Goal: Task Accomplishment & Management: Use online tool/utility

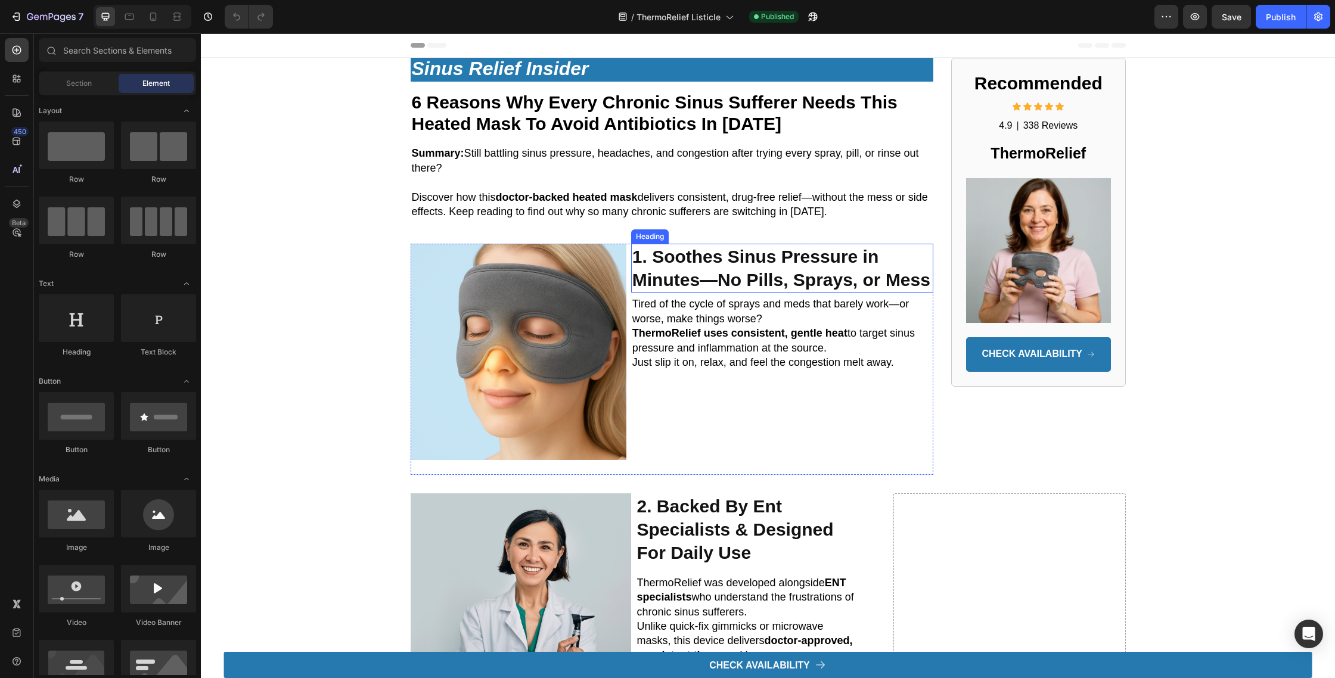
click at [823, 254] on strong "1. Soothes Sinus Pressure in Minutes—No Pills, Sprays, or Mess" at bounding box center [781, 268] width 298 height 43
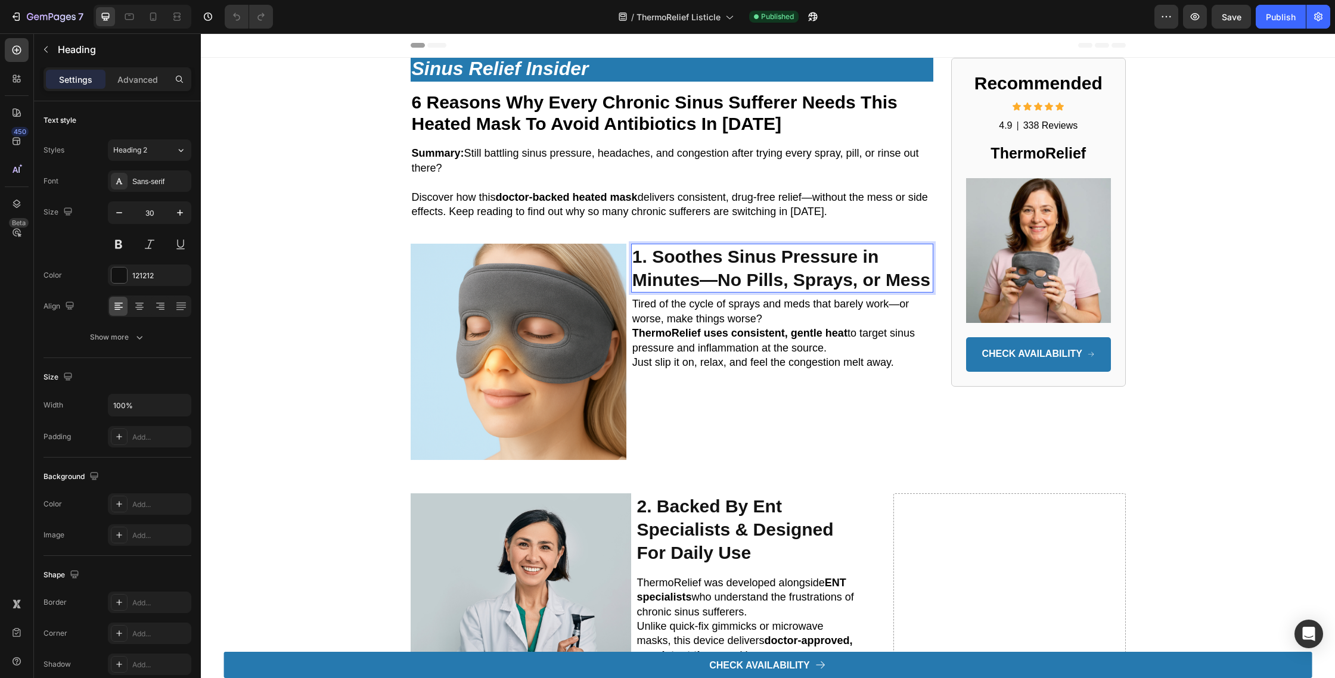
click at [823, 256] on strong "1. Soothes Sinus Pressure in Minutes—No Pills, Sprays, or Mess" at bounding box center [781, 268] width 298 height 43
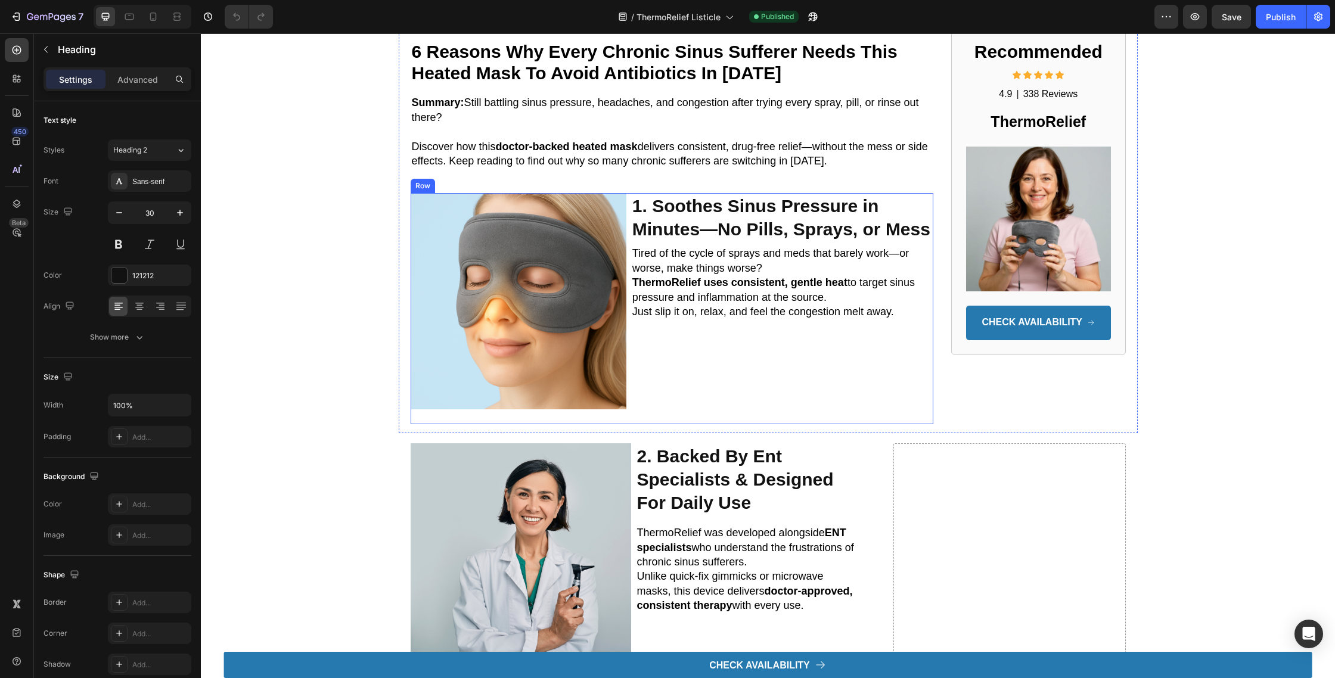
scroll to position [41, 0]
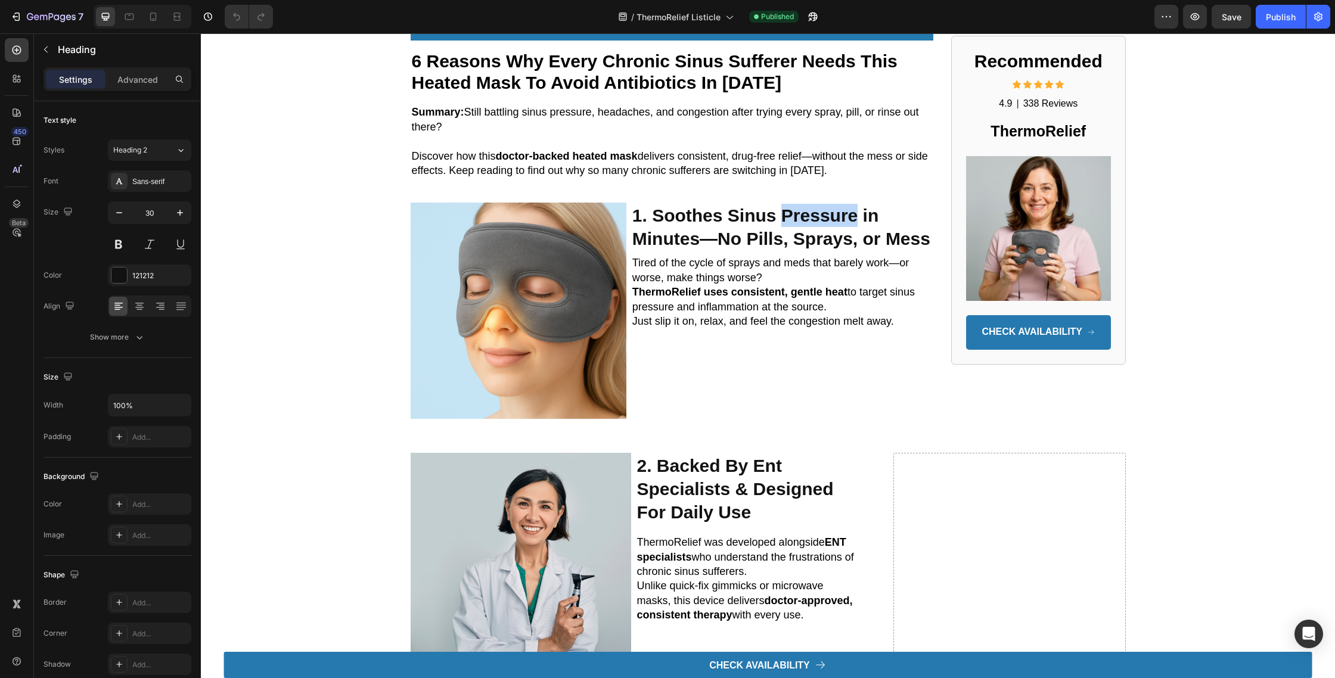
click at [817, 225] on strong "1. Soothes Sinus Pressure in Minutes—No Pills, Sprays, or Mess" at bounding box center [781, 227] width 298 height 43
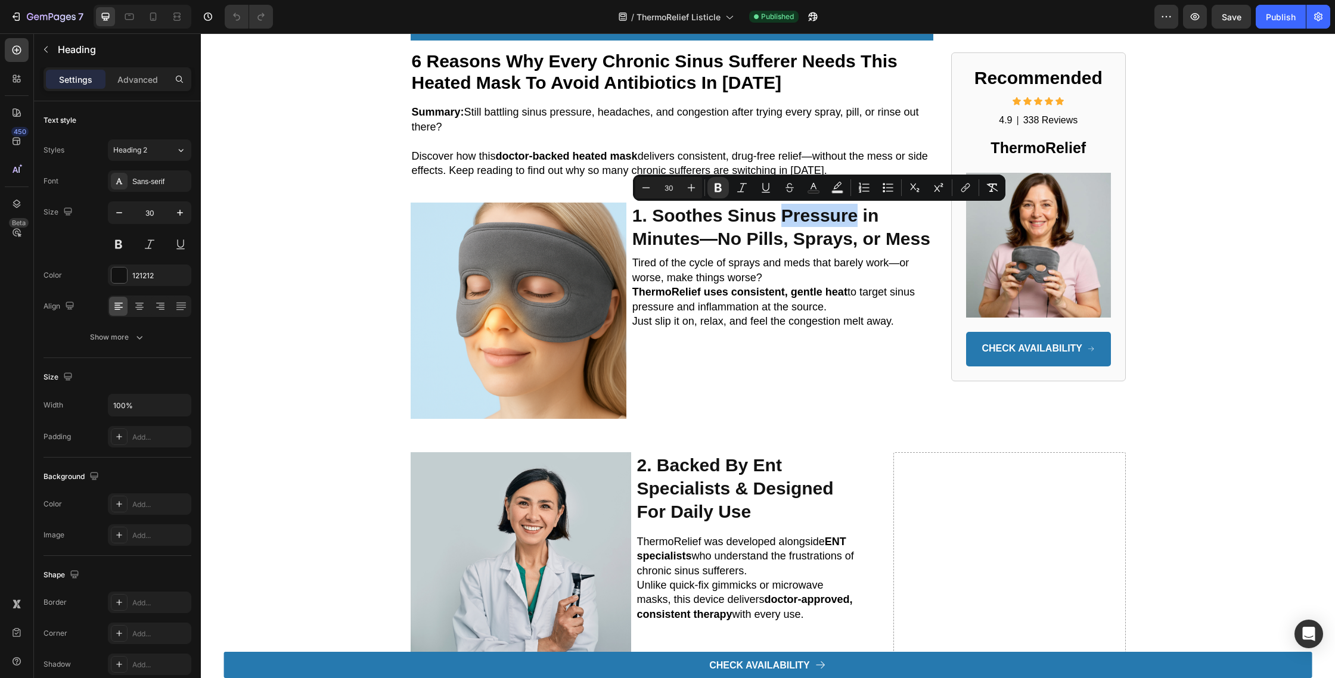
click at [812, 217] on strong "1. Soothes Sinus Pressure in Minutes—No Pills, Sprays, or Mess" at bounding box center [781, 227] width 298 height 43
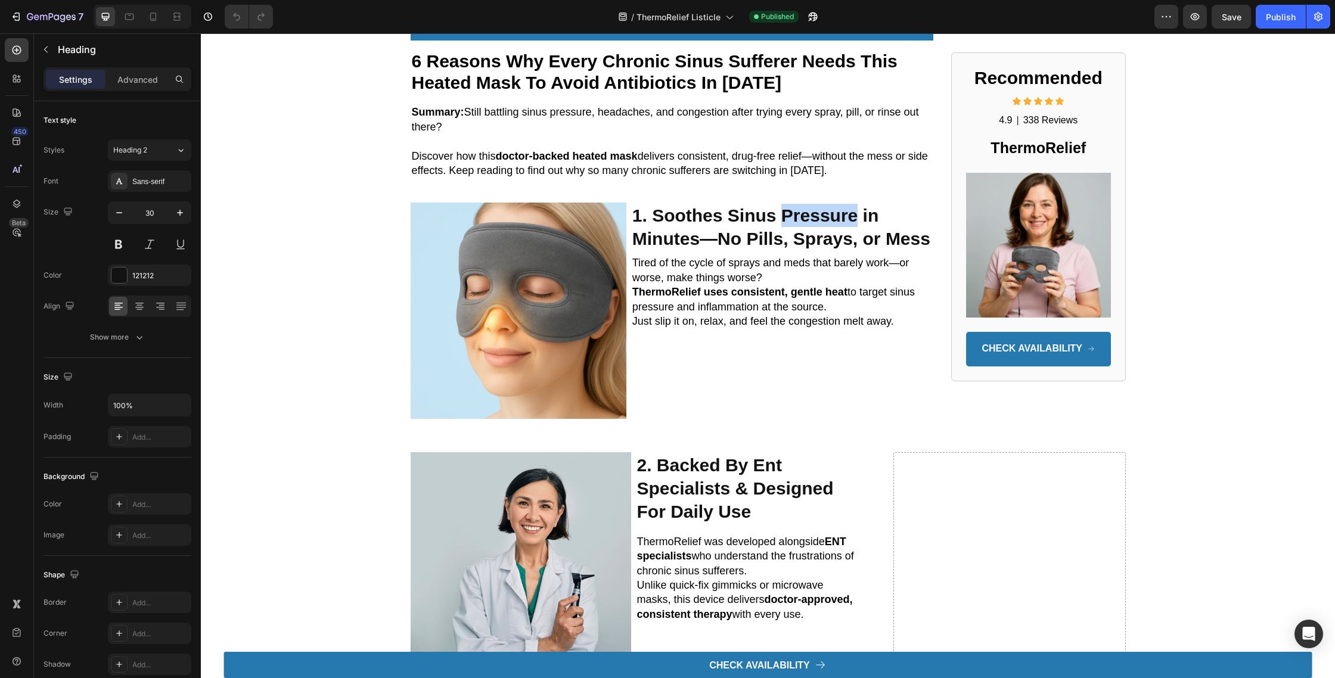
click at [812, 217] on strong "1. Soothes Sinus Pressure in Minutes—No Pills, Sprays, or Mess" at bounding box center [781, 227] width 298 height 43
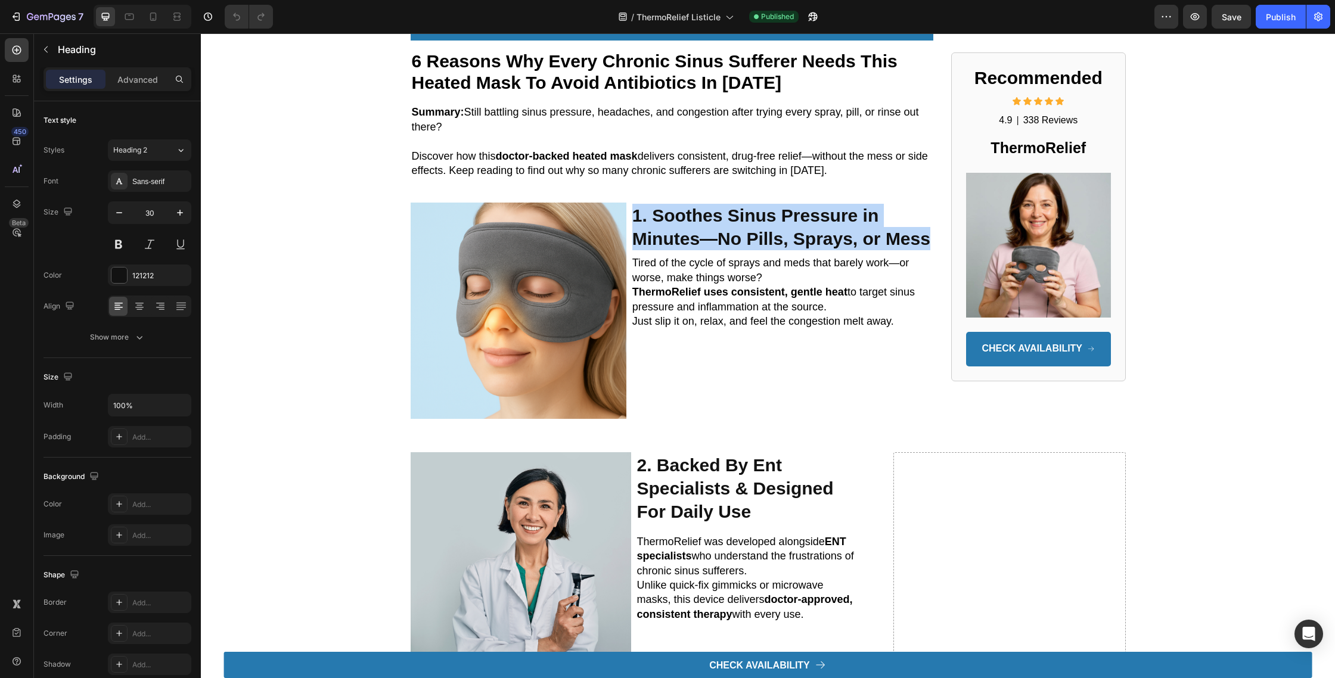
click at [812, 217] on strong "1. Soothes Sinus Pressure in Minutes—No Pills, Sprays, or Mess" at bounding box center [781, 227] width 298 height 43
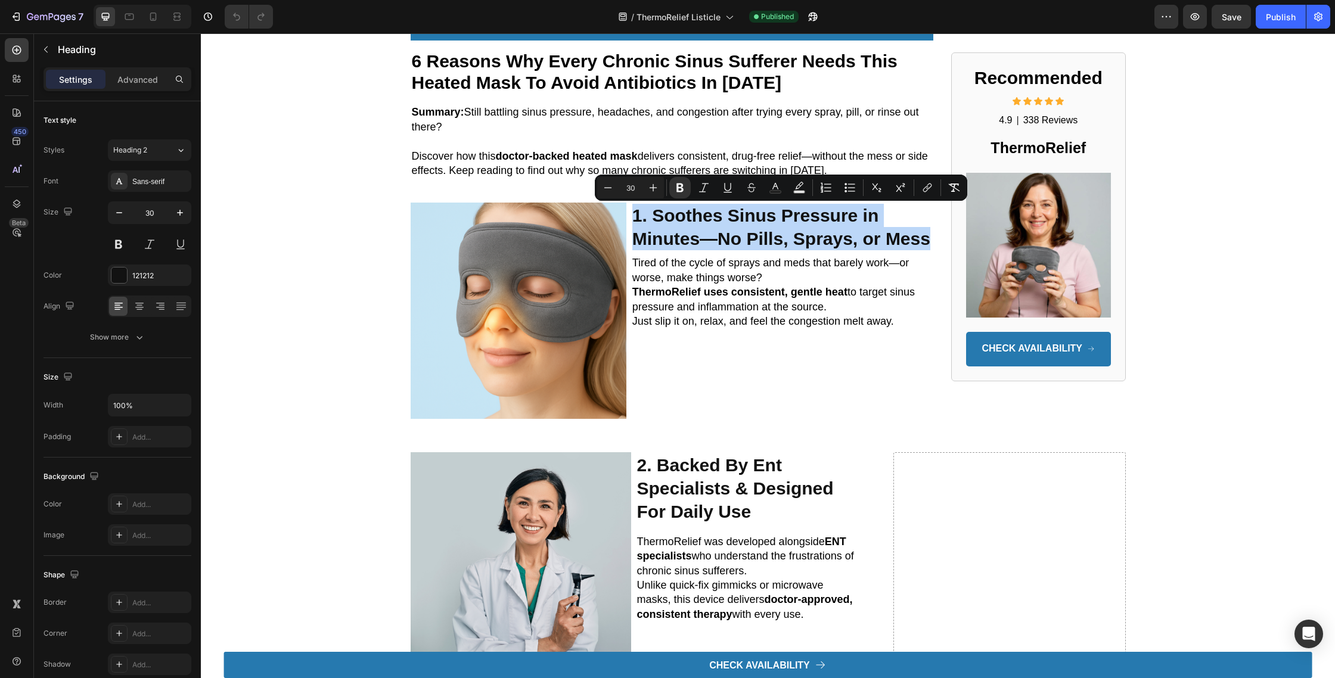
click at [830, 265] on span "Tired of the cycle of sprays and meds that barely work—or worse, make things wo…" at bounding box center [770, 270] width 277 height 26
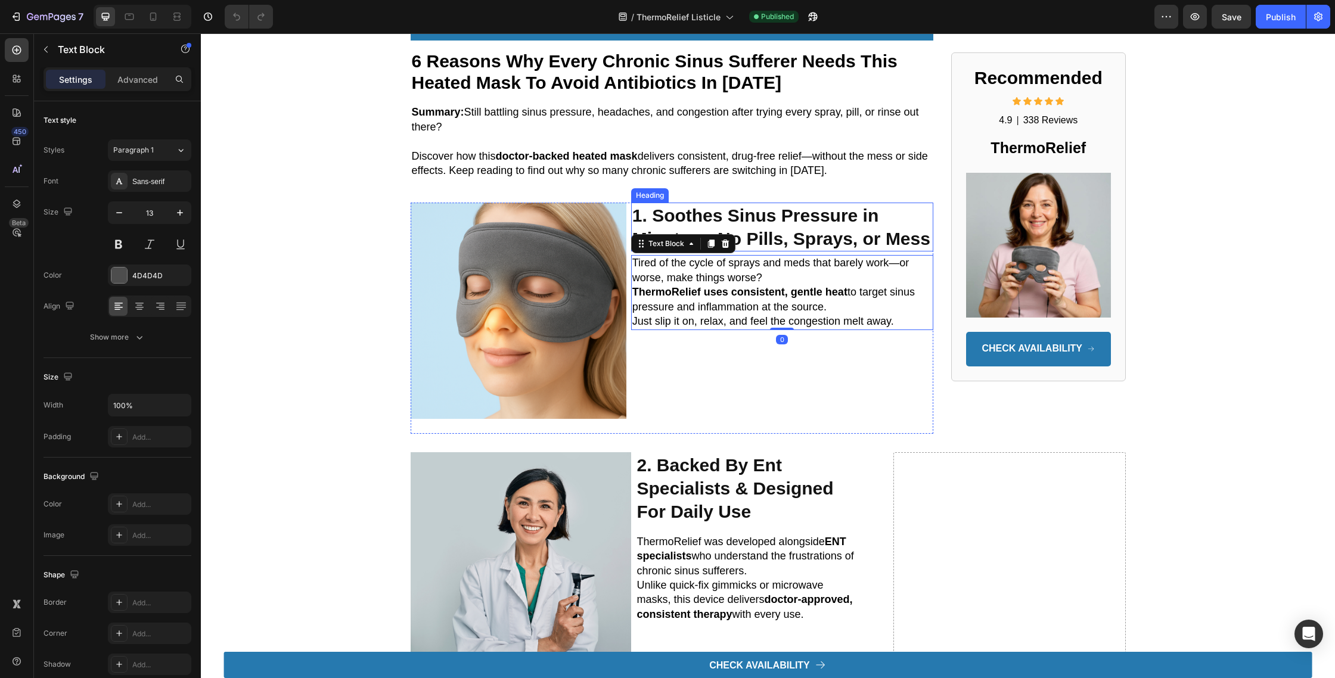
click at [804, 212] on strong "1. Soothes Sinus Pressure in Minutes—No Pills, Sprays, or Mess" at bounding box center [781, 227] width 298 height 43
click at [804, 215] on strong "1. Soothes Sinus Pressure in Minutes—No Pills, Sprays, or Mess" at bounding box center [781, 227] width 298 height 43
click at [803, 271] on p "Tired of the cycle of sprays and meds that barely work—or worse, make things wo…" at bounding box center [782, 292] width 300 height 73
click at [654, 308] on span "ThermoRelief uses consistent, gentle heat to target sinus pressure and inflamma…" at bounding box center [773, 299] width 282 height 26
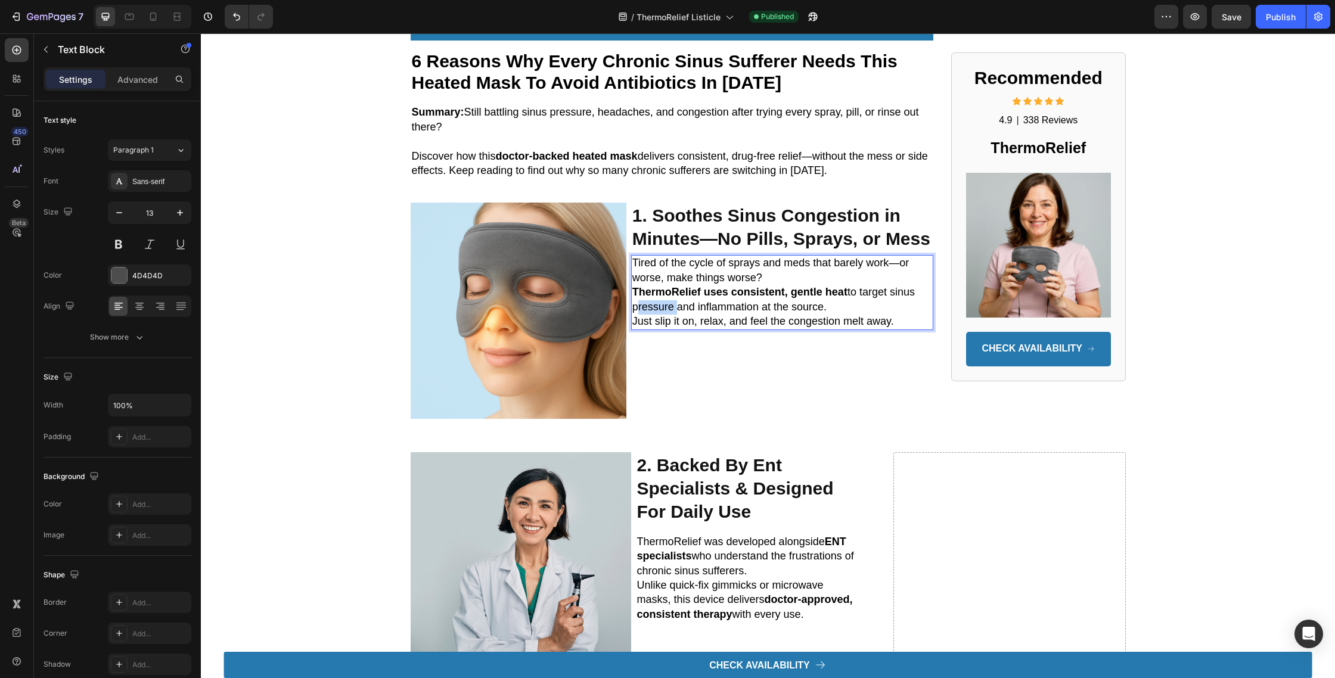
click at [654, 308] on span "ThermoRelief uses consistent, gentle heat to target sinus pressure and inflamma…" at bounding box center [773, 299] width 282 height 26
click at [772, 381] on div "⁠⁠⁠⁠⁠⁠⁠ 1. Soothes Sinus Congestion in Minutes—No Pills, Sprays, or Mess Headin…" at bounding box center [782, 318] width 302 height 231
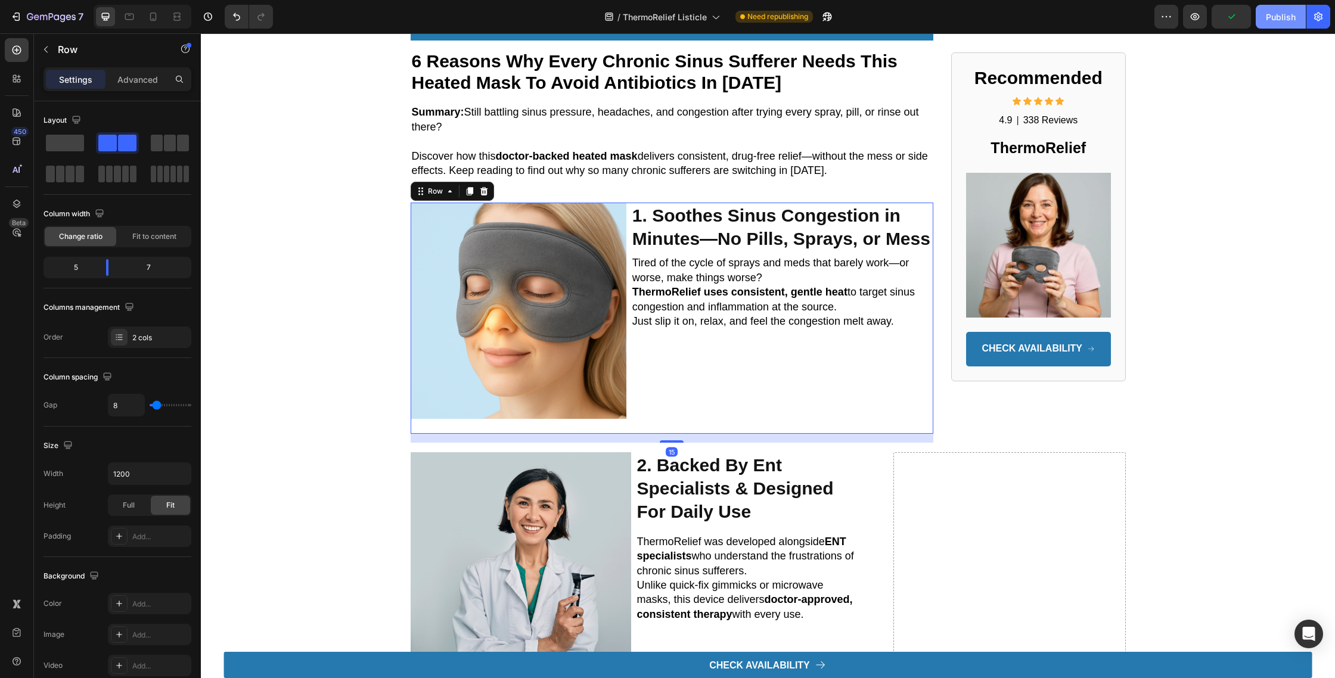
click at [1279, 11] on div "Publish" at bounding box center [1281, 17] width 30 height 13
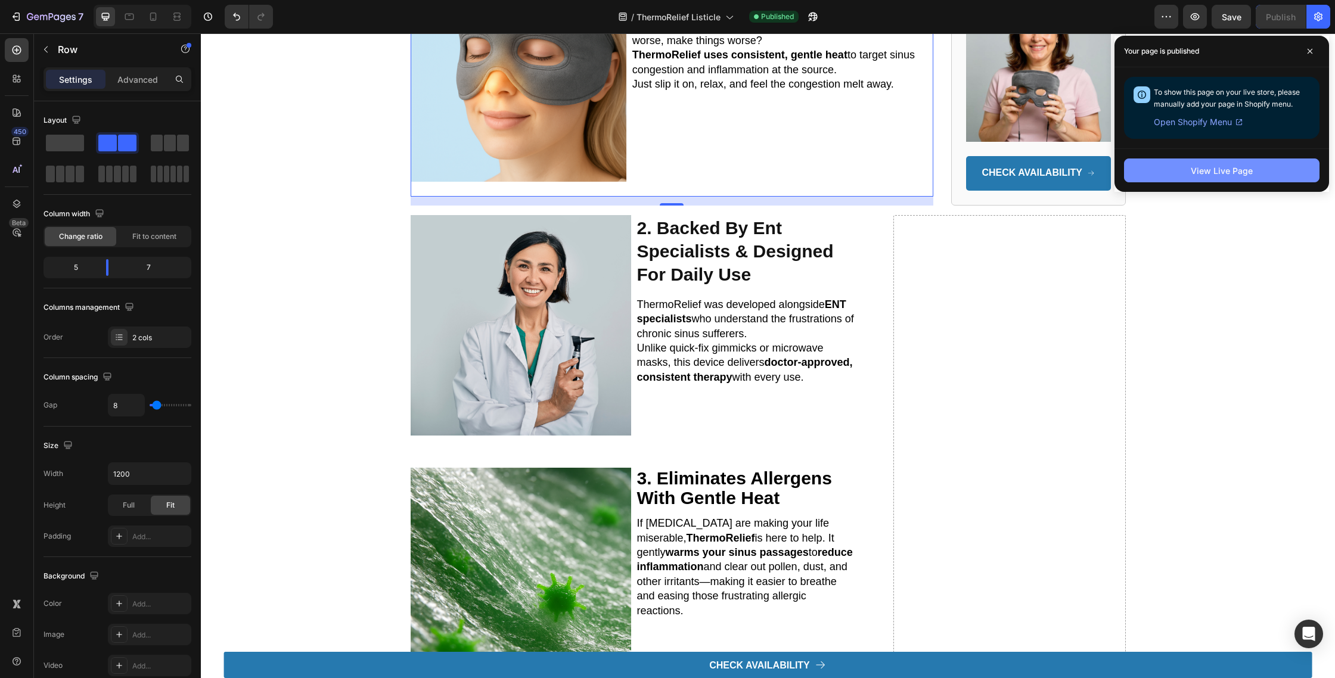
click at [1188, 177] on button "View Live Page" at bounding box center [1221, 170] width 195 height 24
